Goal: Check status

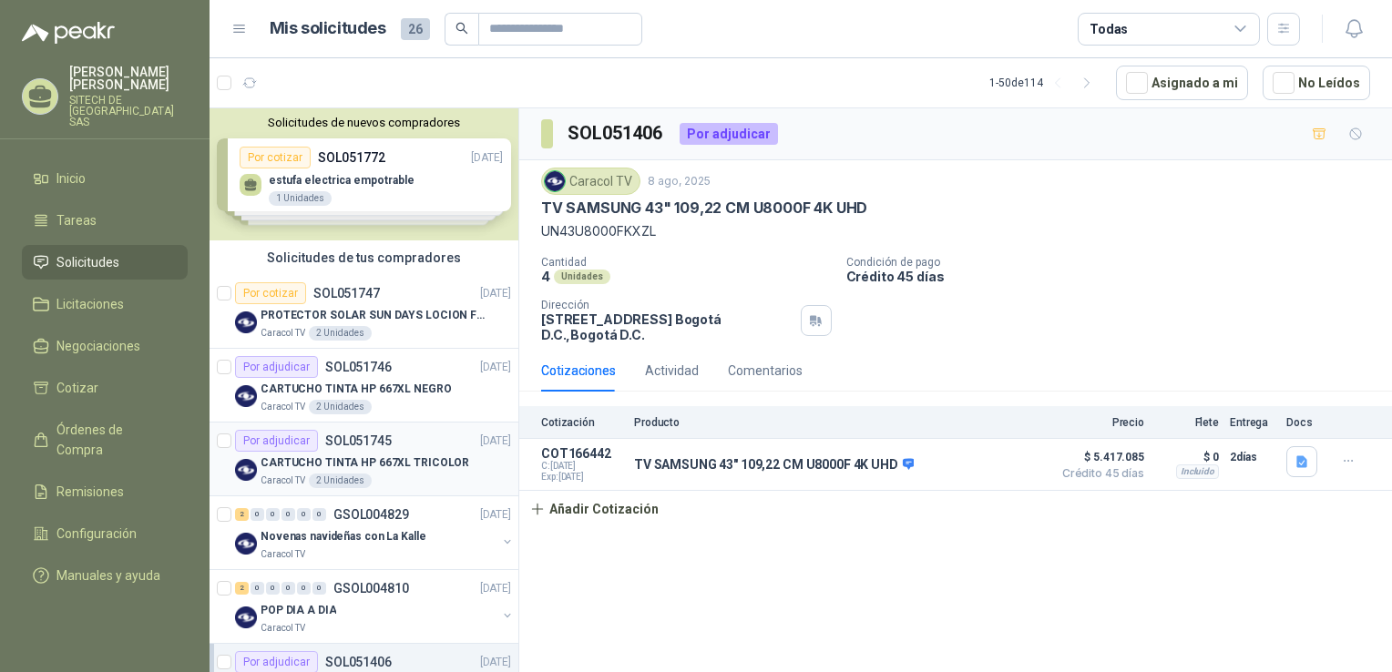
drag, startPoint x: 361, startPoint y: 388, endPoint x: 397, endPoint y: 492, distance: 110.0
